Goal: Task Accomplishment & Management: Use online tool/utility

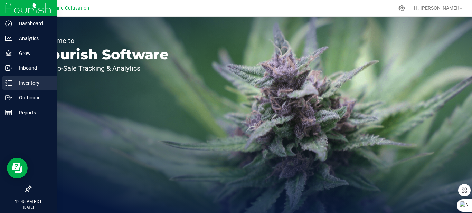
click at [35, 80] on p "Inventory" at bounding box center [32, 83] width 41 height 8
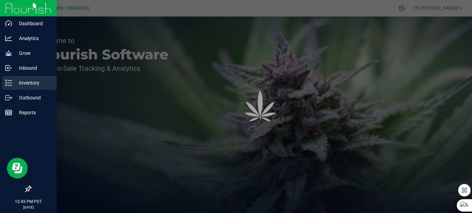
click at [35, 80] on p "Inventory" at bounding box center [32, 83] width 41 height 8
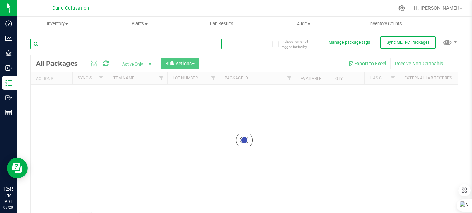
click at [114, 45] on input "text" at bounding box center [125, 44] width 191 height 10
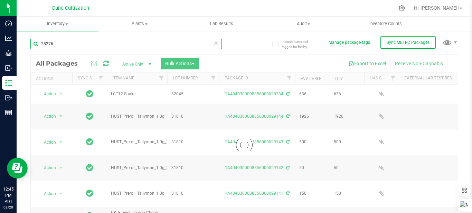
type input "28276"
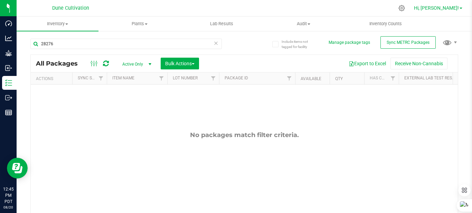
click at [457, 8] on span "Hi, [PERSON_NAME]!" at bounding box center [436, 8] width 45 height 6
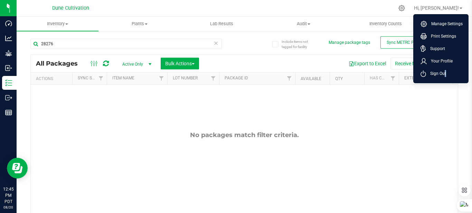
click at [443, 72] on span "Sign Out" at bounding box center [436, 73] width 20 height 7
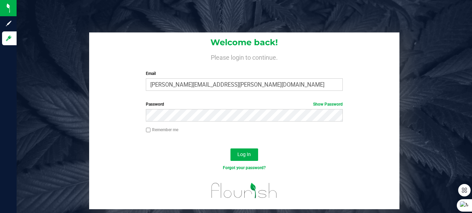
click at [220, 92] on div "Welcome back! Please login to continue. Email [PERSON_NAME][EMAIL_ADDRESS][PERS…" at bounding box center [244, 64] width 310 height 64
drag, startPoint x: 230, startPoint y: 78, endPoint x: 232, endPoint y: 85, distance: 7.5
click at [230, 78] on div "Email [PERSON_NAME][EMAIL_ADDRESS][PERSON_NAME][DOMAIN_NAME] Required Please fo…" at bounding box center [244, 80] width 207 height 20
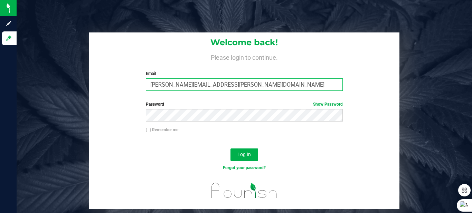
click at [233, 86] on input "[PERSON_NAME][EMAIL_ADDRESS][PERSON_NAME][DOMAIN_NAME]" at bounding box center [244, 84] width 197 height 12
type input "[PERSON_NAME][EMAIL_ADDRESS][PERSON_NAME][DOMAIN_NAME]"
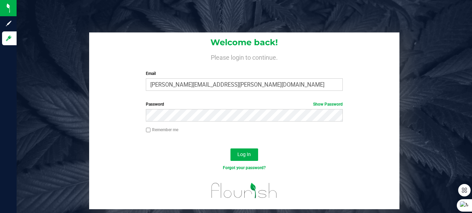
click at [278, 140] on div at bounding box center [243, 140] width 155 height 0
click at [252, 152] on button "Log In" at bounding box center [244, 155] width 28 height 12
